Goal: Task Accomplishment & Management: Use online tool/utility

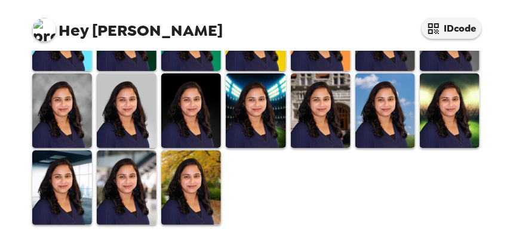
scroll to position [358, 0]
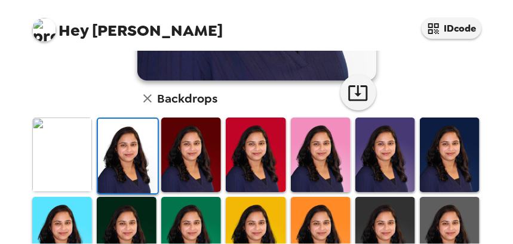
scroll to position [178, 0]
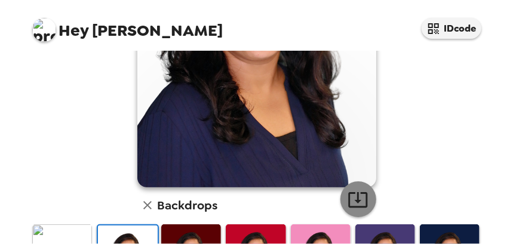
click at [347, 208] on icon "button" at bounding box center [357, 199] width 21 height 21
click at [353, 199] on icon "button" at bounding box center [357, 200] width 19 height 16
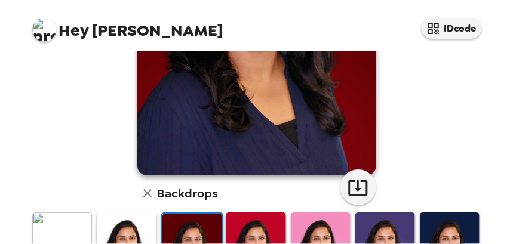
scroll to position [237, 0]
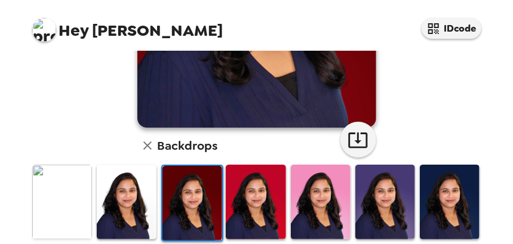
click at [245, 214] on img at bounding box center [256, 202] width 60 height 75
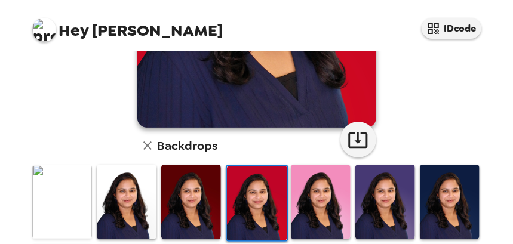
click at [306, 215] on img at bounding box center [321, 202] width 60 height 75
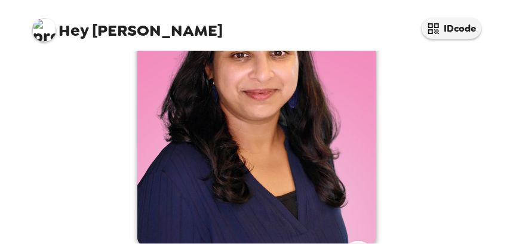
scroll to position [178, 0]
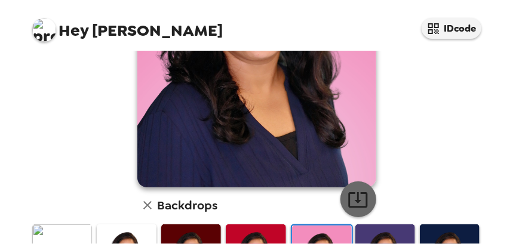
click at [357, 198] on icon "button" at bounding box center [357, 199] width 21 height 21
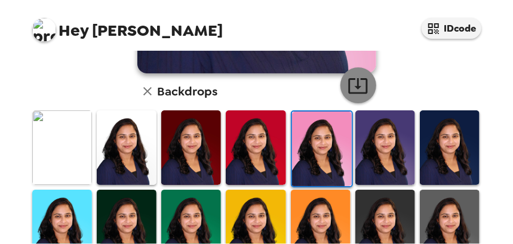
scroll to position [297, 0]
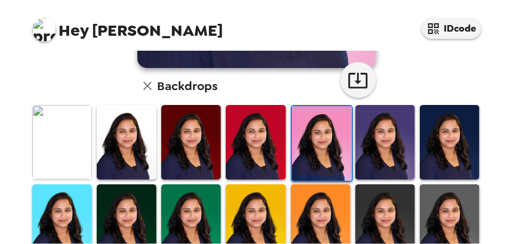
click at [373, 150] on img at bounding box center [385, 142] width 60 height 75
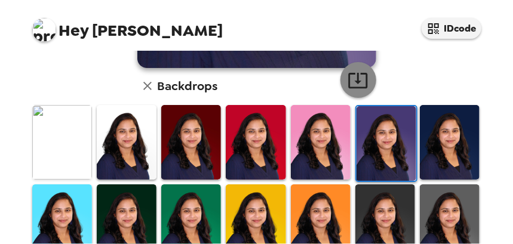
click at [361, 82] on icon "button" at bounding box center [357, 81] width 19 height 16
click at [436, 143] on img at bounding box center [449, 142] width 60 height 75
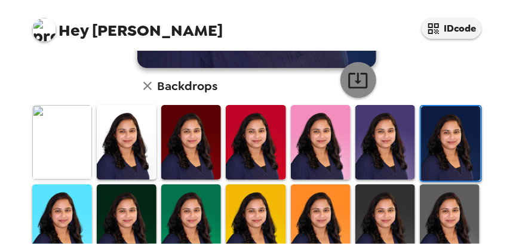
click at [362, 89] on icon "button" at bounding box center [357, 80] width 21 height 21
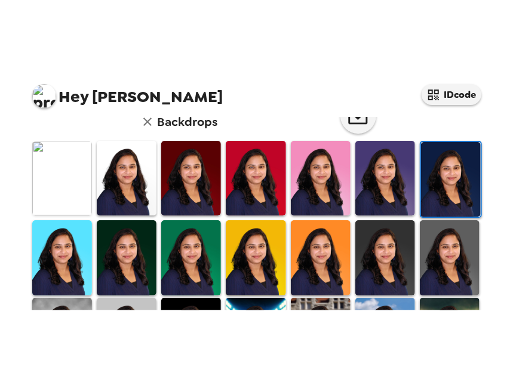
scroll to position [357, 0]
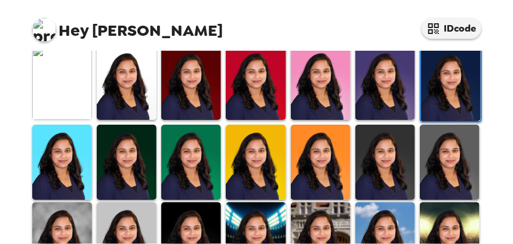
click at [82, 162] on img at bounding box center [62, 162] width 60 height 75
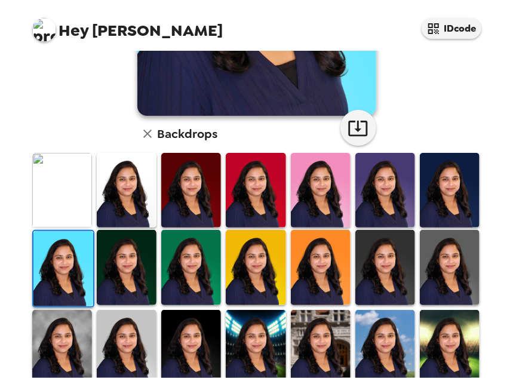
scroll to position [226, 0]
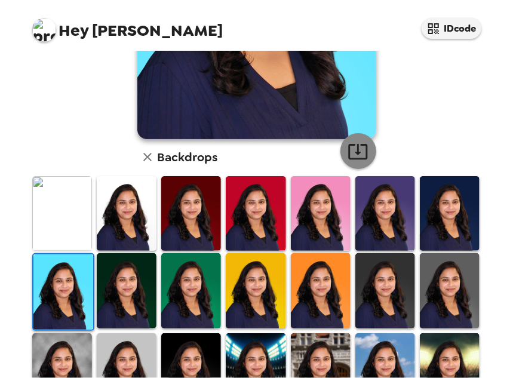
click at [356, 157] on icon "button" at bounding box center [357, 151] width 21 height 21
click at [129, 243] on img at bounding box center [127, 290] width 60 height 75
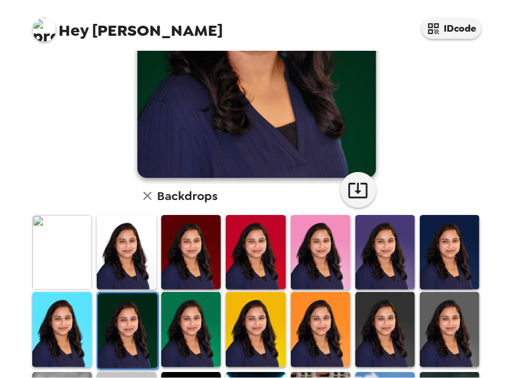
scroll to position [166, 0]
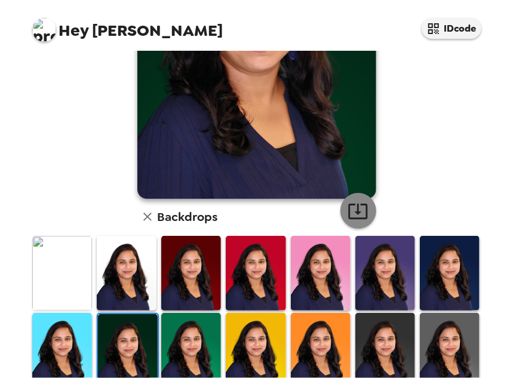
drag, startPoint x: 346, startPoint y: 214, endPoint x: 327, endPoint y: 255, distance: 44.8
click at [347, 214] on icon "button" at bounding box center [357, 210] width 21 height 21
drag, startPoint x: 199, startPoint y: 350, endPoint x: 245, endPoint y: 336, distance: 47.4
click at [199, 243] on img at bounding box center [191, 350] width 60 height 75
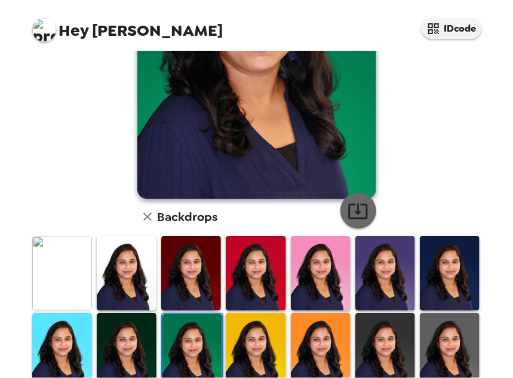
click at [352, 210] on icon "button" at bounding box center [357, 210] width 21 height 21
drag, startPoint x: 266, startPoint y: 353, endPoint x: 311, endPoint y: 327, distance: 52.4
click at [266, 243] on img at bounding box center [256, 350] width 60 height 75
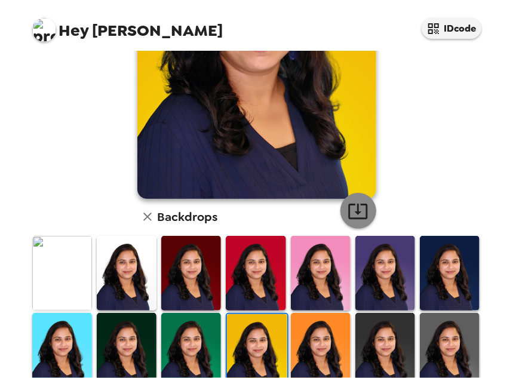
click at [362, 200] on icon "button" at bounding box center [357, 210] width 21 height 21
drag, startPoint x: 316, startPoint y: 341, endPoint x: 347, endPoint y: 272, distance: 75.9
click at [316, 243] on img at bounding box center [321, 350] width 60 height 75
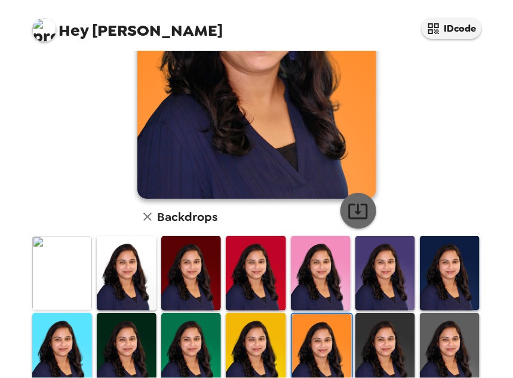
click at [350, 214] on icon "button" at bounding box center [357, 210] width 21 height 21
drag, startPoint x: 364, startPoint y: 335, endPoint x: 367, endPoint y: 324, distance: 11.1
click at [364, 243] on img at bounding box center [385, 350] width 60 height 75
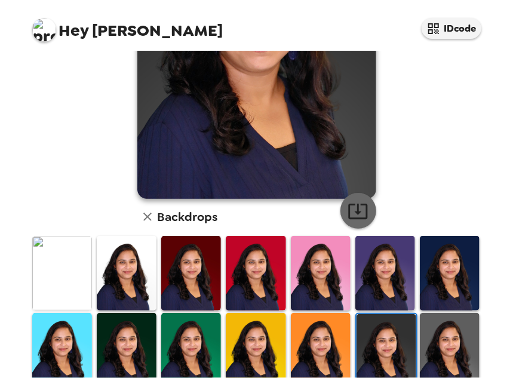
drag, startPoint x: 353, startPoint y: 214, endPoint x: 386, endPoint y: 256, distance: 53.6
click at [353, 213] on icon "button" at bounding box center [357, 211] width 19 height 16
drag, startPoint x: 434, startPoint y: 332, endPoint x: 431, endPoint y: 322, distance: 10.6
click at [434, 243] on img at bounding box center [449, 350] width 60 height 75
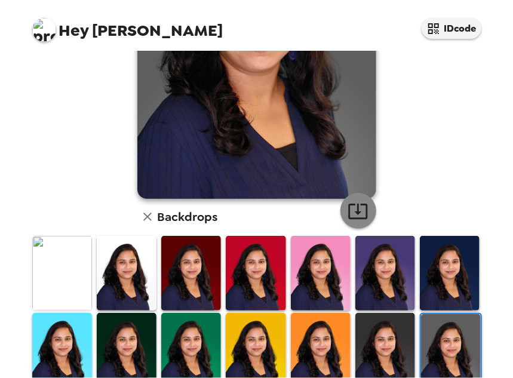
click at [358, 202] on icon "button" at bounding box center [357, 210] width 21 height 21
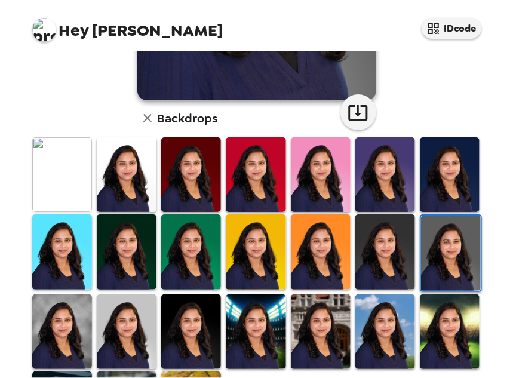
scroll to position [286, 0]
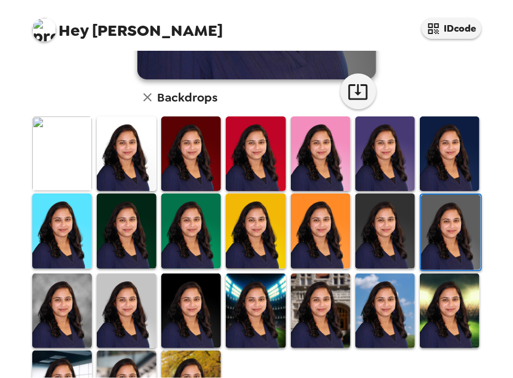
click at [74, 243] on img at bounding box center [62, 310] width 60 height 75
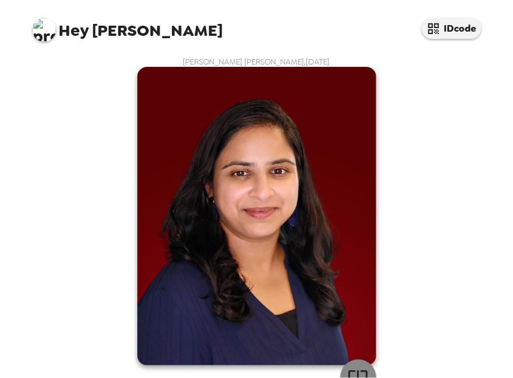
scroll to position [286, 0]
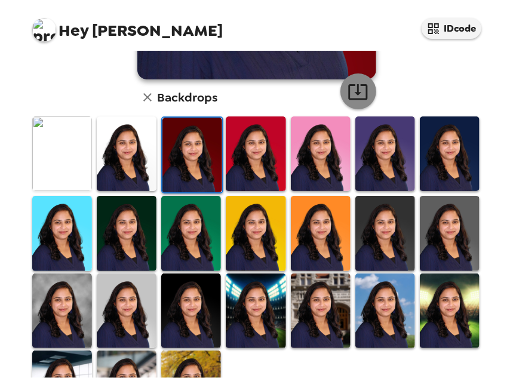
click at [348, 88] on icon "button" at bounding box center [357, 92] width 19 height 16
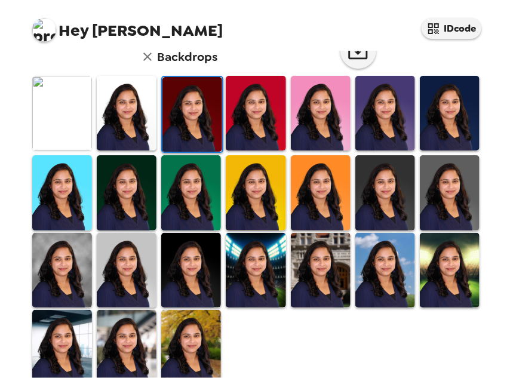
scroll to position [345, 0]
